Goal: Share content

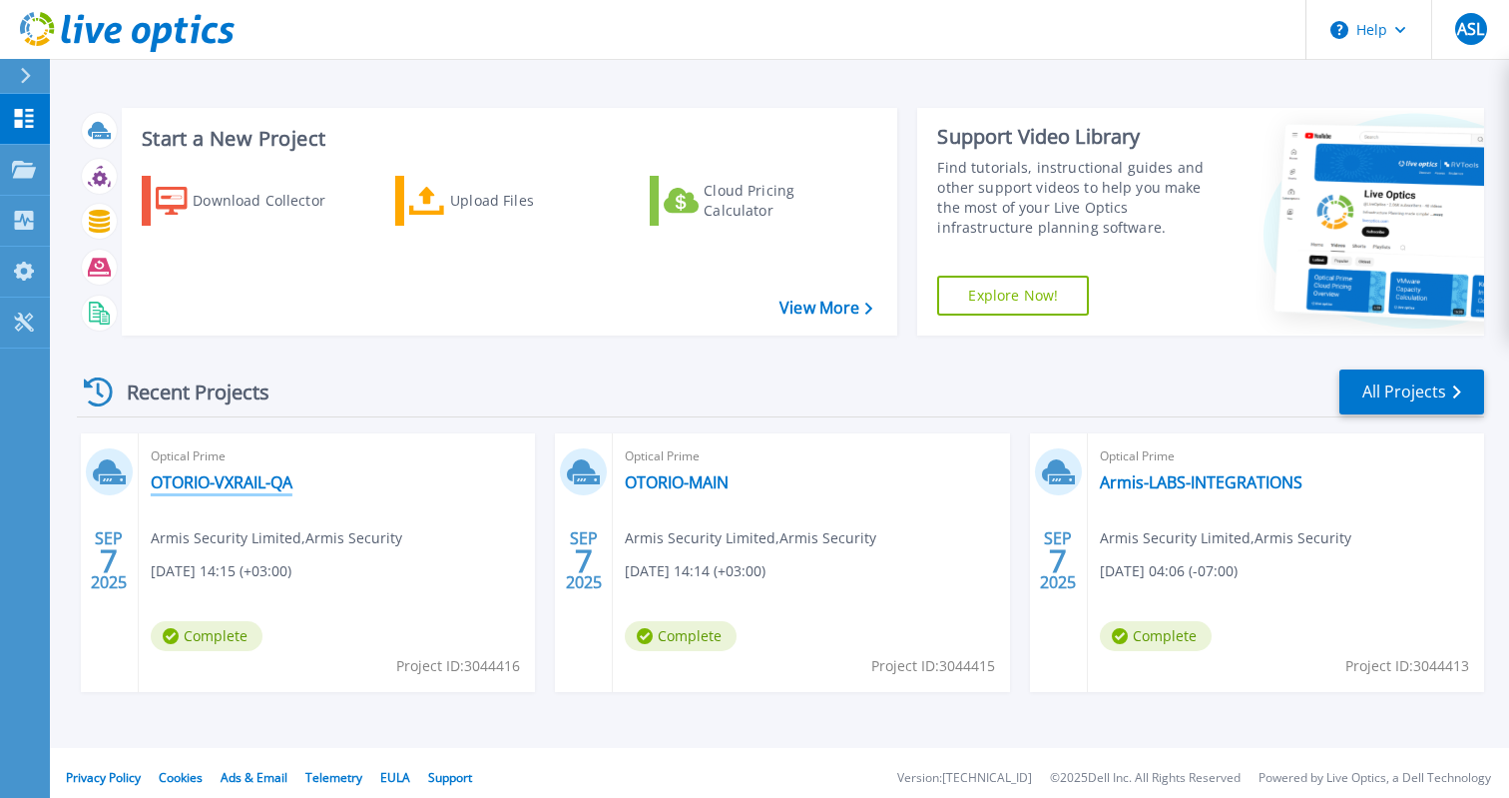
click at [222, 484] on link "OTORIO-VXRAIL-QA" at bounding box center [222, 482] width 142 height 20
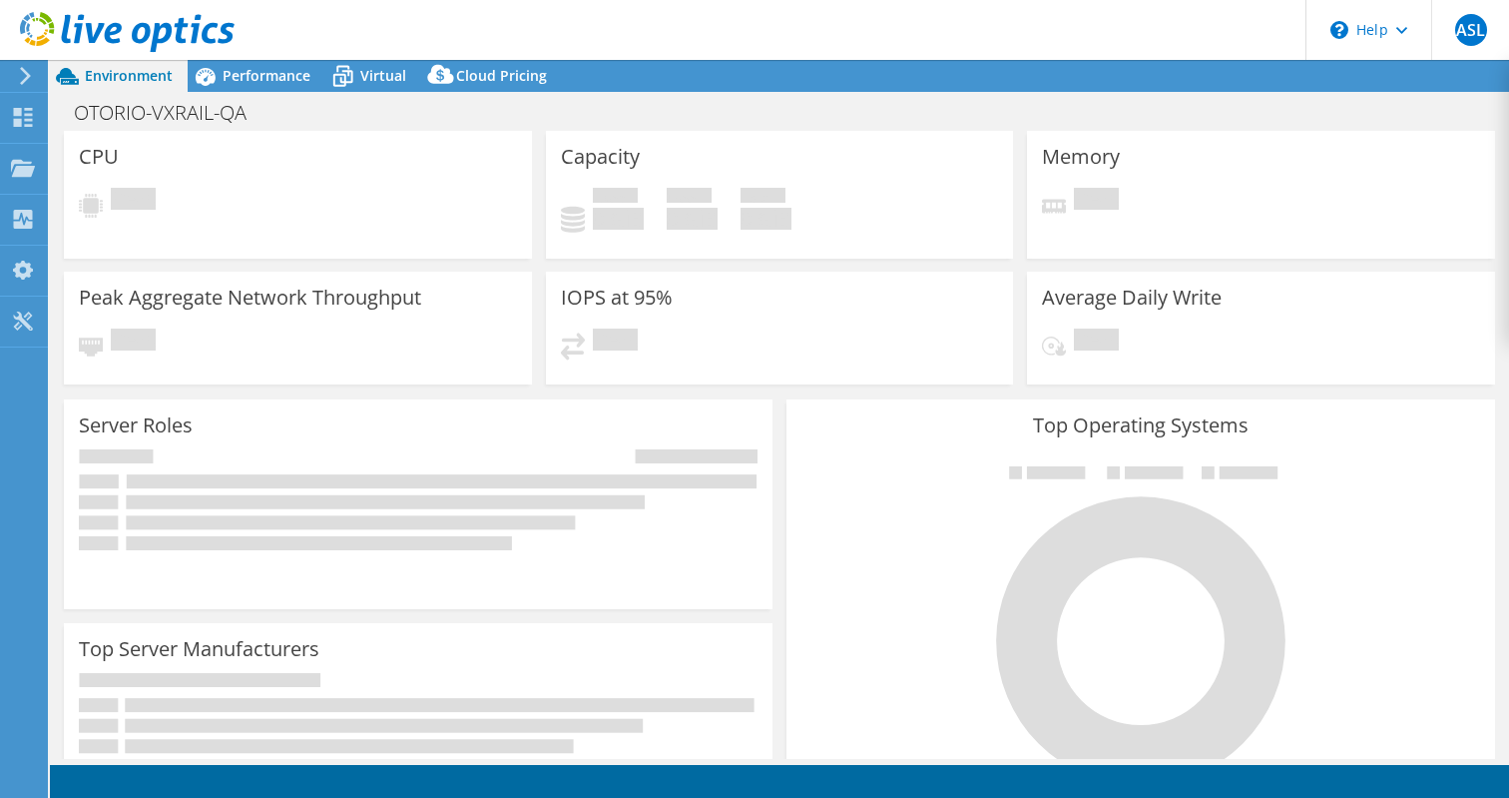
select select "USD"
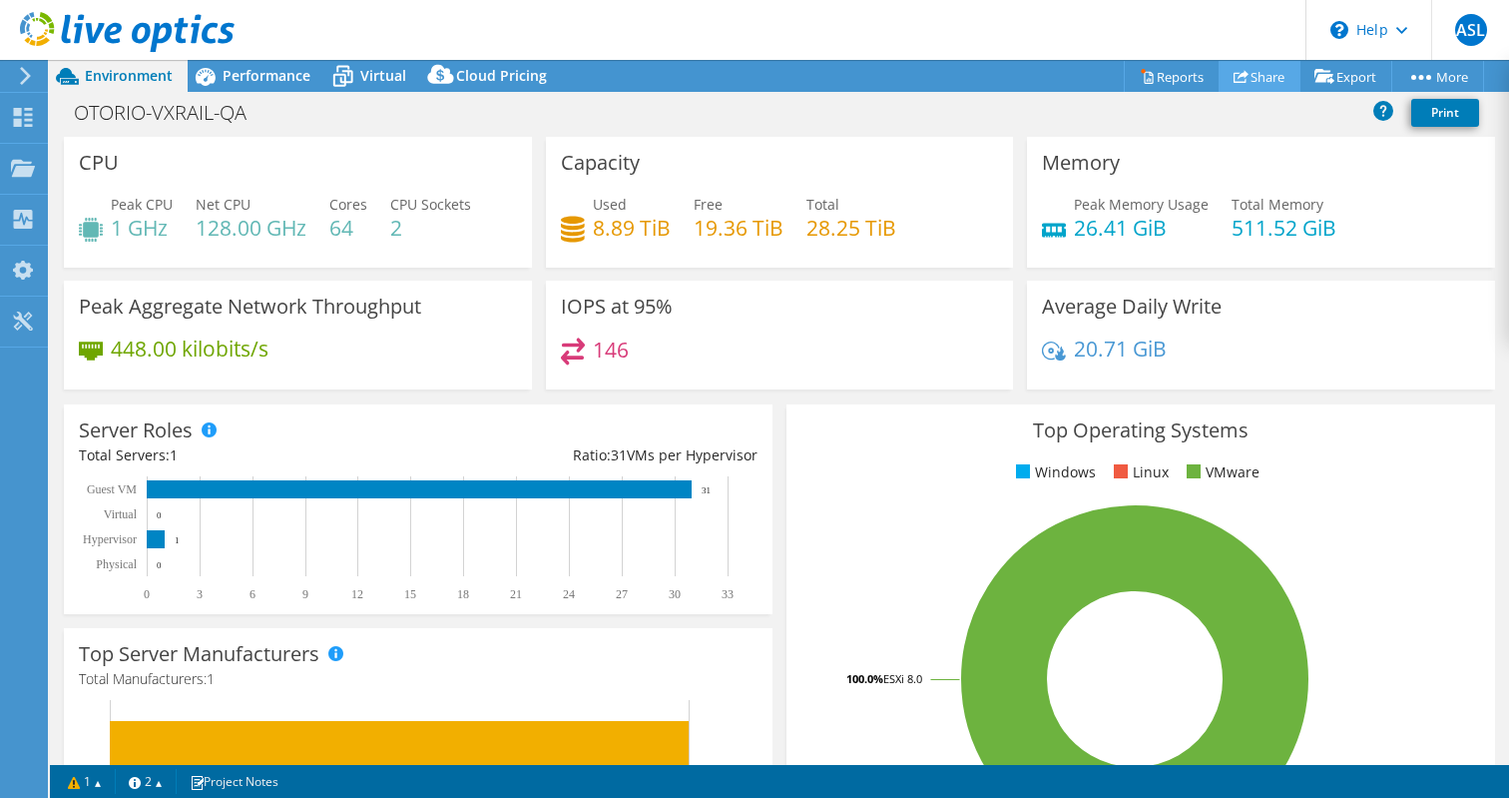
click at [1233, 85] on link "Share" at bounding box center [1260, 76] width 82 height 31
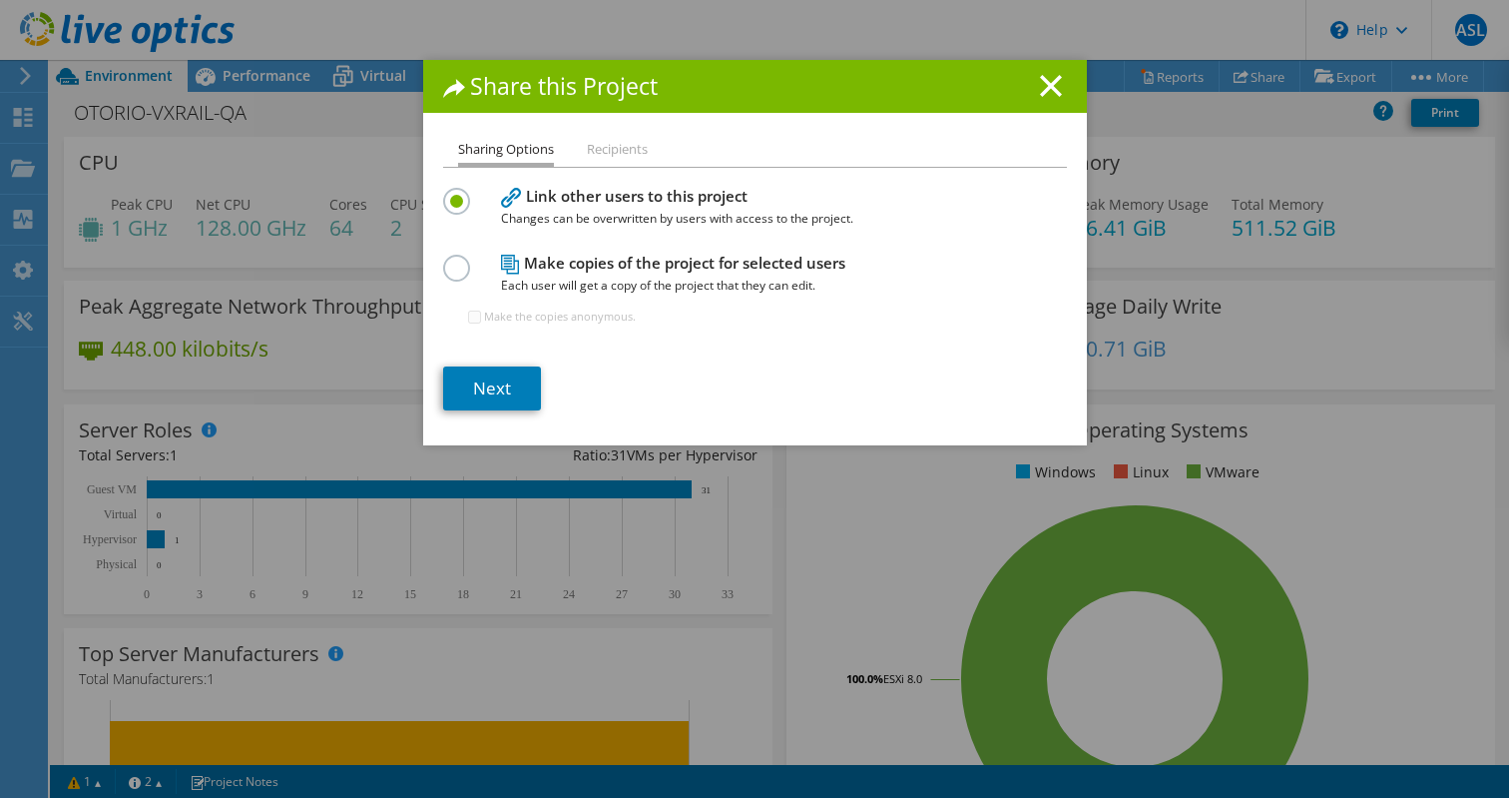
click at [619, 169] on div "Sharing Options Recipients Link other users to this project Changes can be over…" at bounding box center [755, 291] width 664 height 307
click at [598, 152] on li "Recipients" at bounding box center [617, 150] width 61 height 25
click at [499, 156] on li "Sharing Options" at bounding box center [506, 152] width 96 height 29
click at [633, 156] on li "Recipients" at bounding box center [617, 150] width 61 height 25
click at [510, 391] on link "Next" at bounding box center [492, 388] width 98 height 44
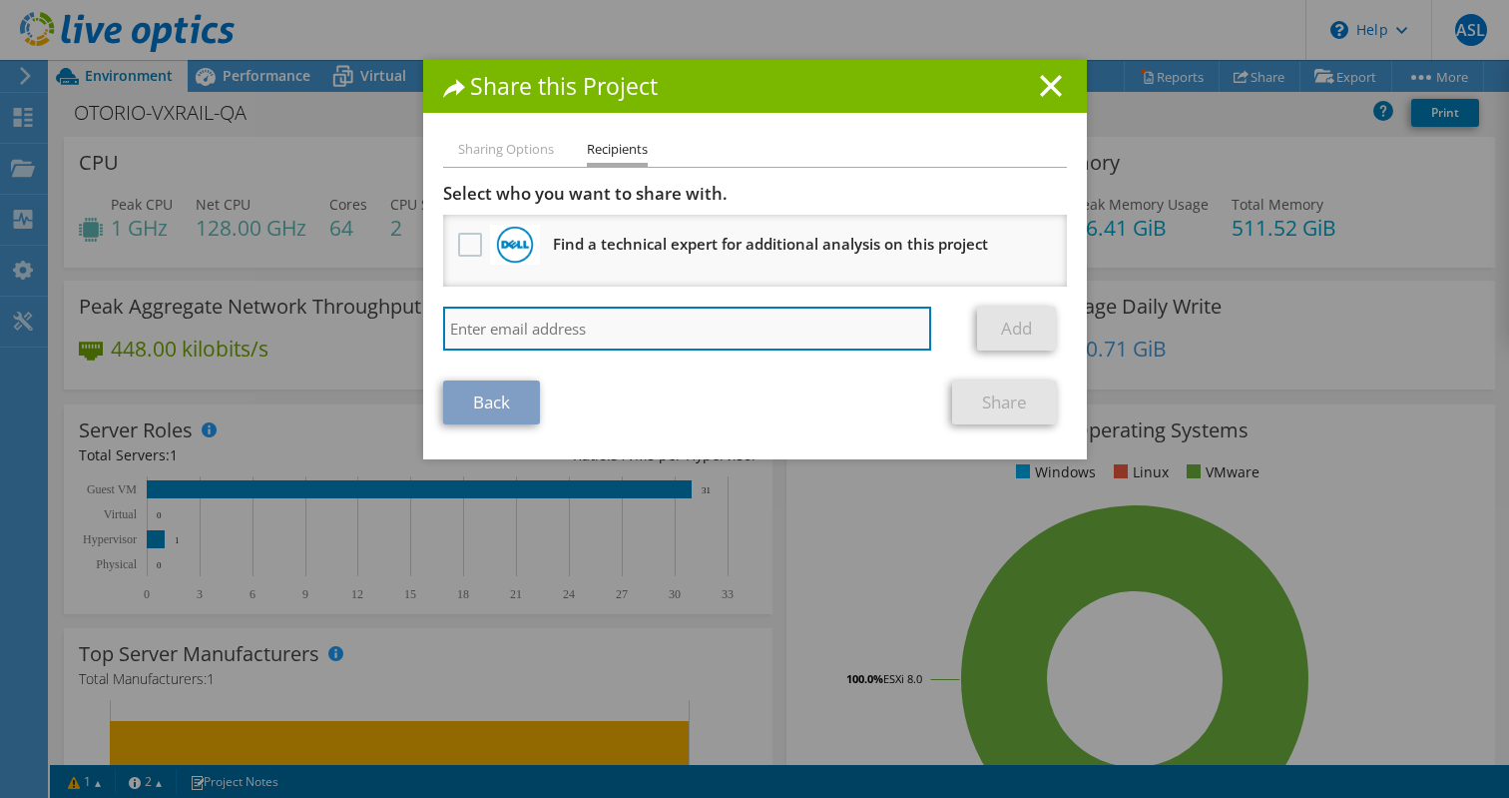
click at [660, 308] on input "search" at bounding box center [687, 328] width 489 height 44
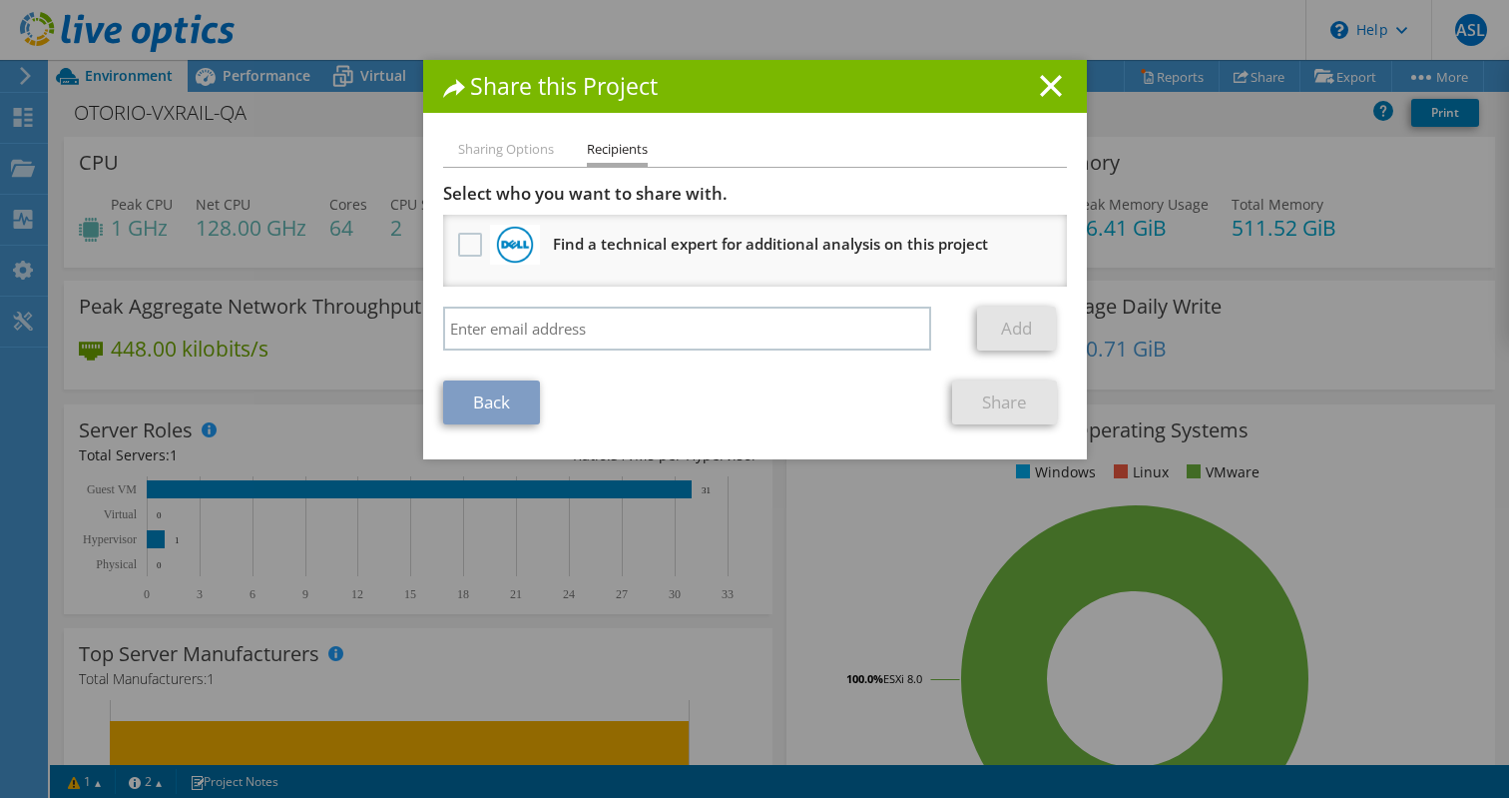
click at [693, 255] on h3 "Find a technical expert for additional analysis on this project" at bounding box center [770, 244] width 435 height 32
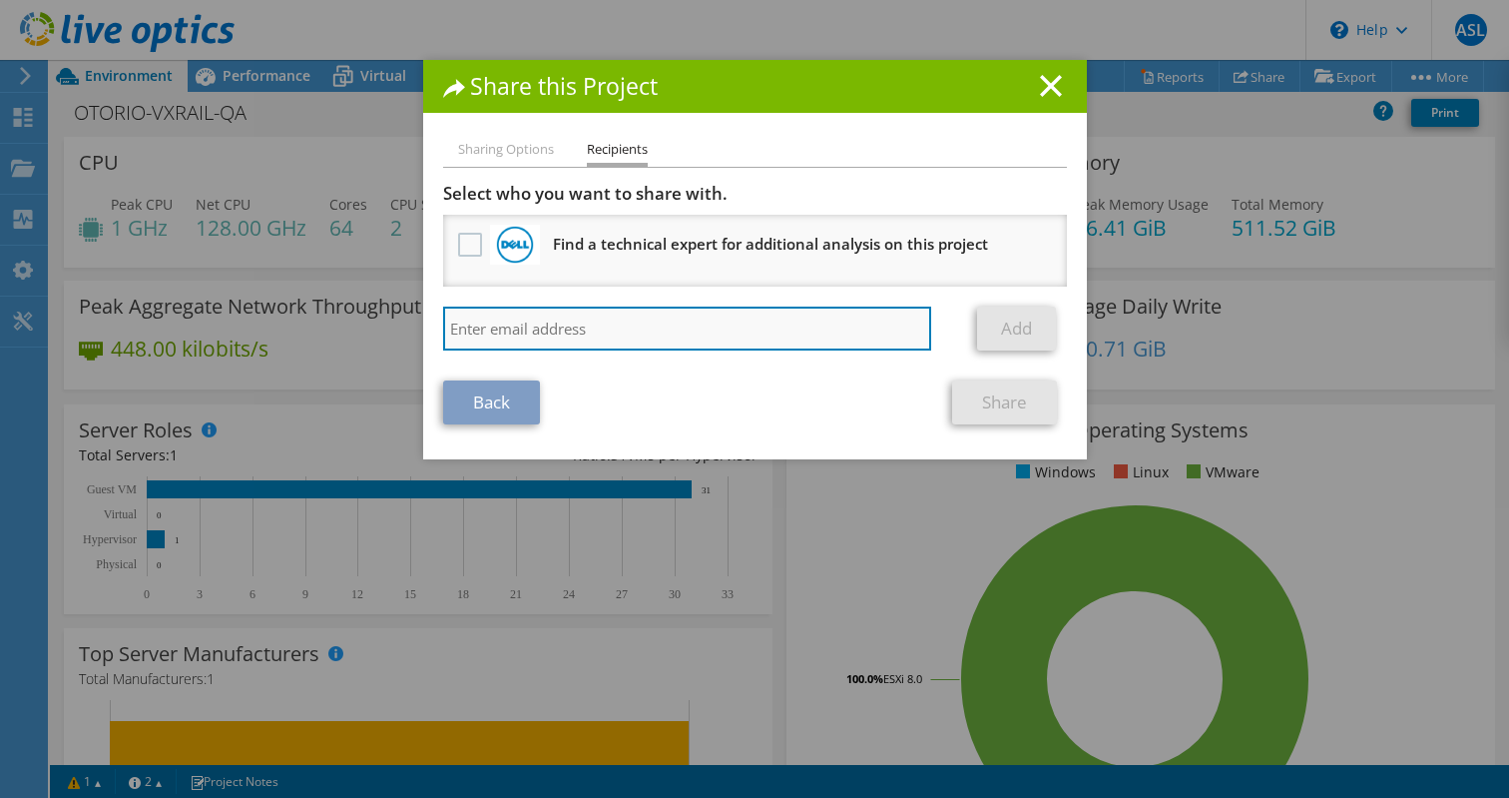
click at [623, 336] on input "search" at bounding box center [687, 328] width 489 height 44
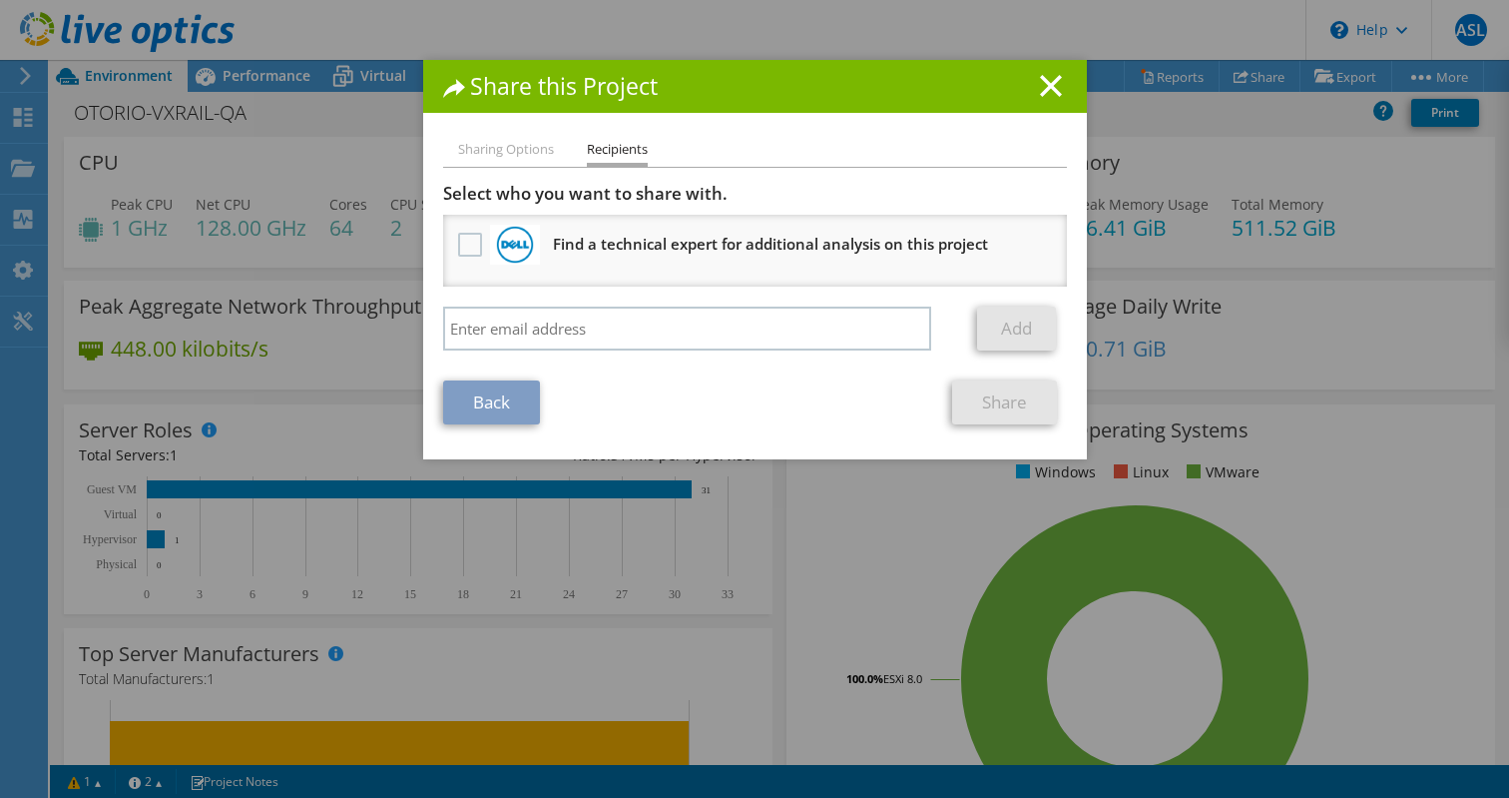
click at [509, 159] on li "Sharing Options" at bounding box center [506, 150] width 96 height 25
click at [509, 142] on li "Sharing Options" at bounding box center [506, 150] width 96 height 25
